Goal: Ask a question: Seek information or help from site administrators or community

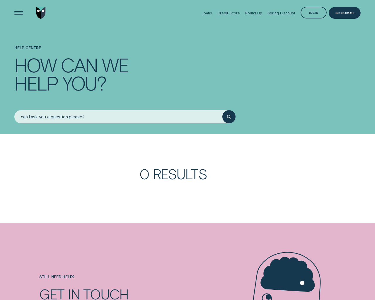
type input "can I ask you a question please?"
click at [222, 110] on button "submit" at bounding box center [228, 116] width 13 height 13
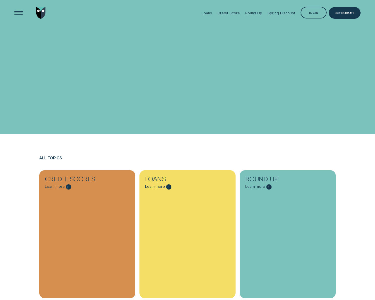
scroll to position [538, 0]
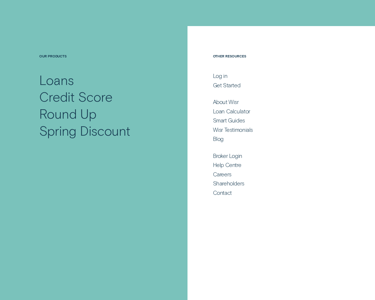
scroll to position [2155, 0]
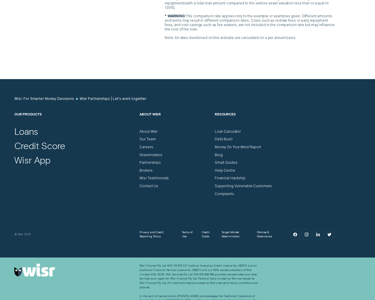
scroll to position [1443, 0]
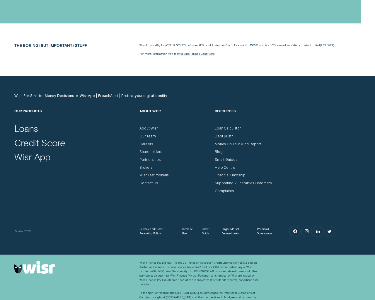
scroll to position [1366, 0]
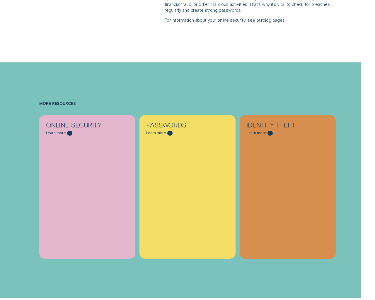
scroll to position [1646, 0]
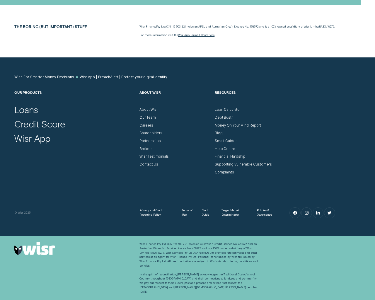
scroll to position [1646, 0]
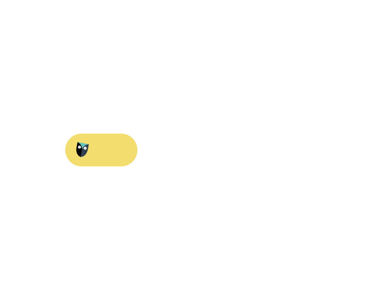
scroll to position [776, 0]
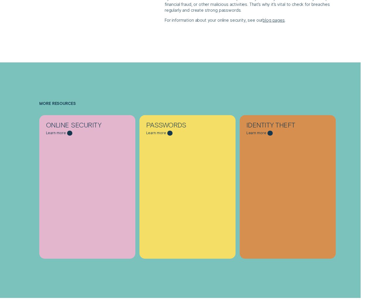
scroll to position [1646, 0]
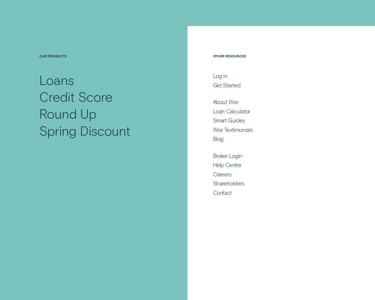
scroll to position [2614, 0]
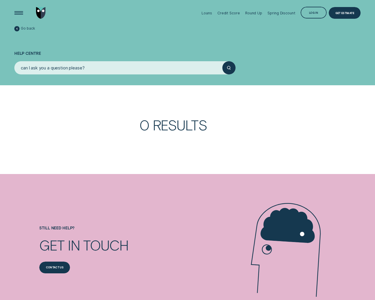
type input "can I ask you a question please?"
click at [222, 61] on button "submit" at bounding box center [228, 67] width 13 height 13
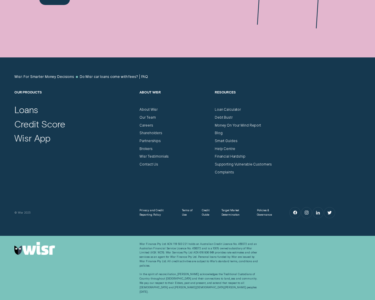
scroll to position [255, 0]
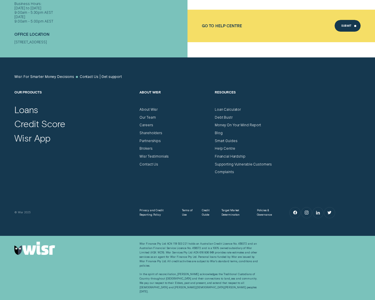
scroll to position [230, 0]
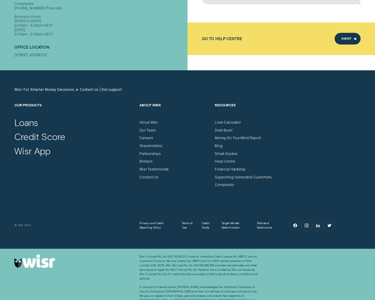
type input "zbdrariI"
type input "1"
type input "testing@example.com"
type input "555-666-0606"
type textarea "20"
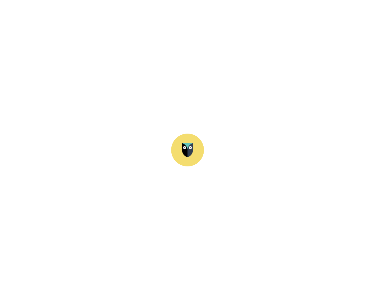
scroll to position [51, 0]
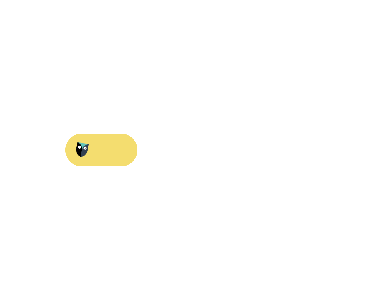
scroll to position [2155, 0]
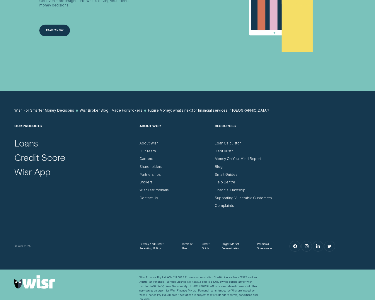
scroll to position [1750, 0]
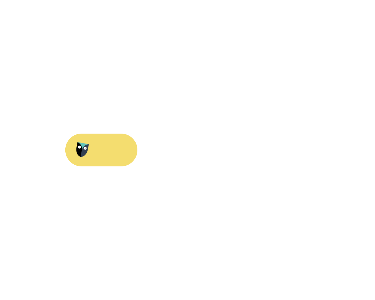
scroll to position [1728, 0]
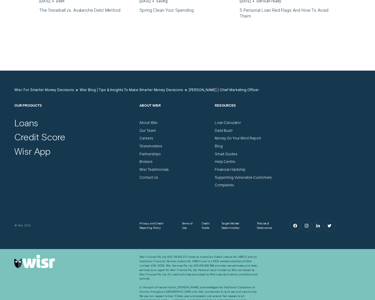
scroll to position [742, 0]
